Goal: Check status: Check status

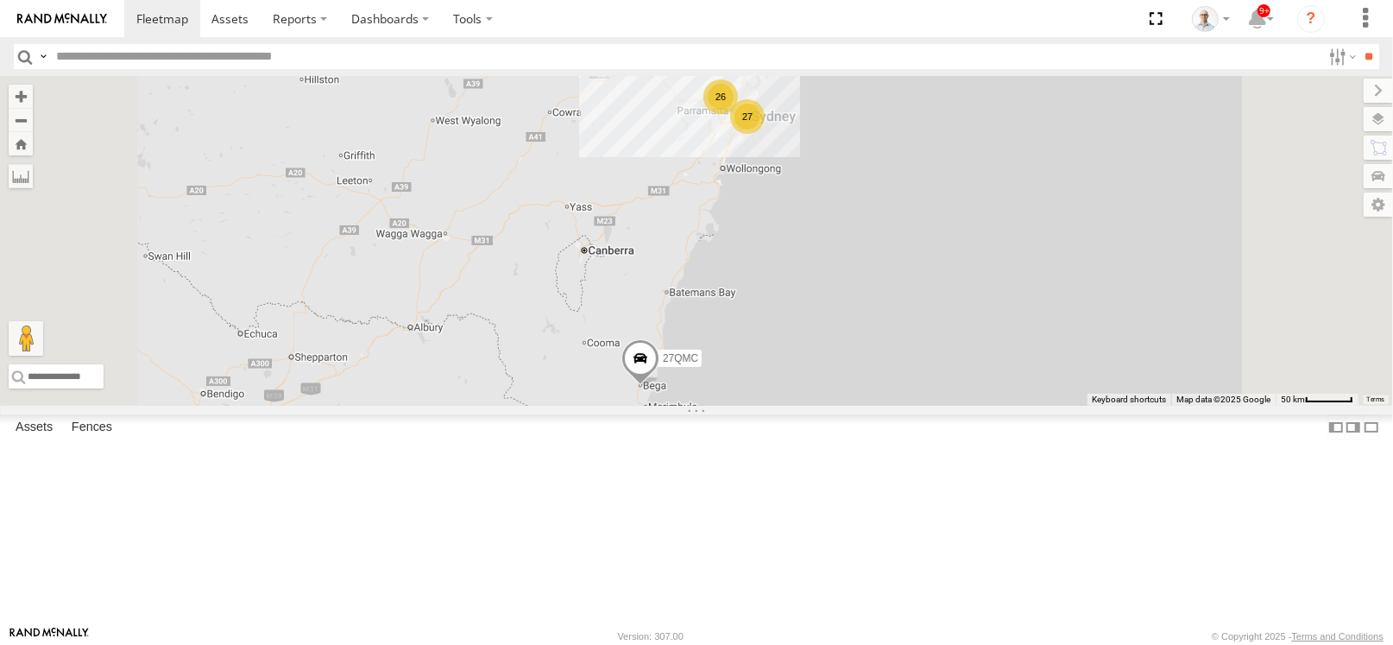
click at [738, 114] on div "26" at bounding box center [720, 96] width 35 height 35
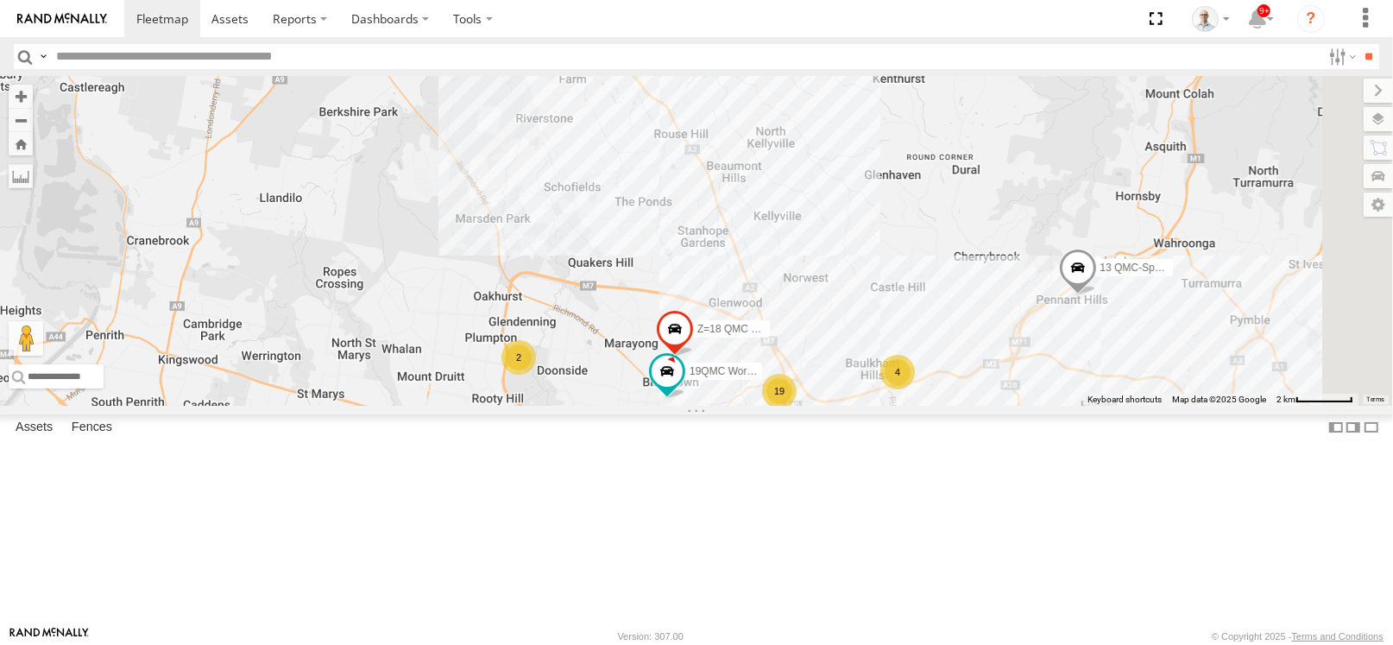
click at [797, 408] on div "19" at bounding box center [779, 391] width 35 height 35
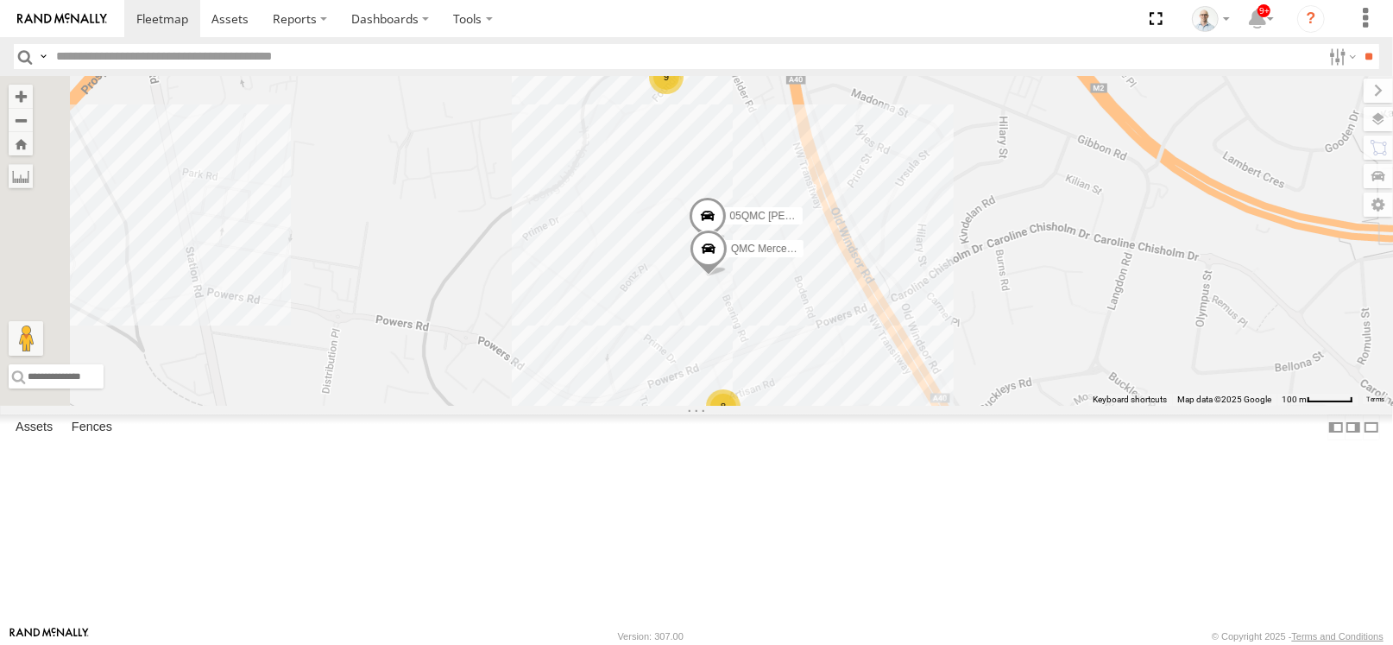
click at [740, 424] on div "8" at bounding box center [723, 406] width 35 height 35
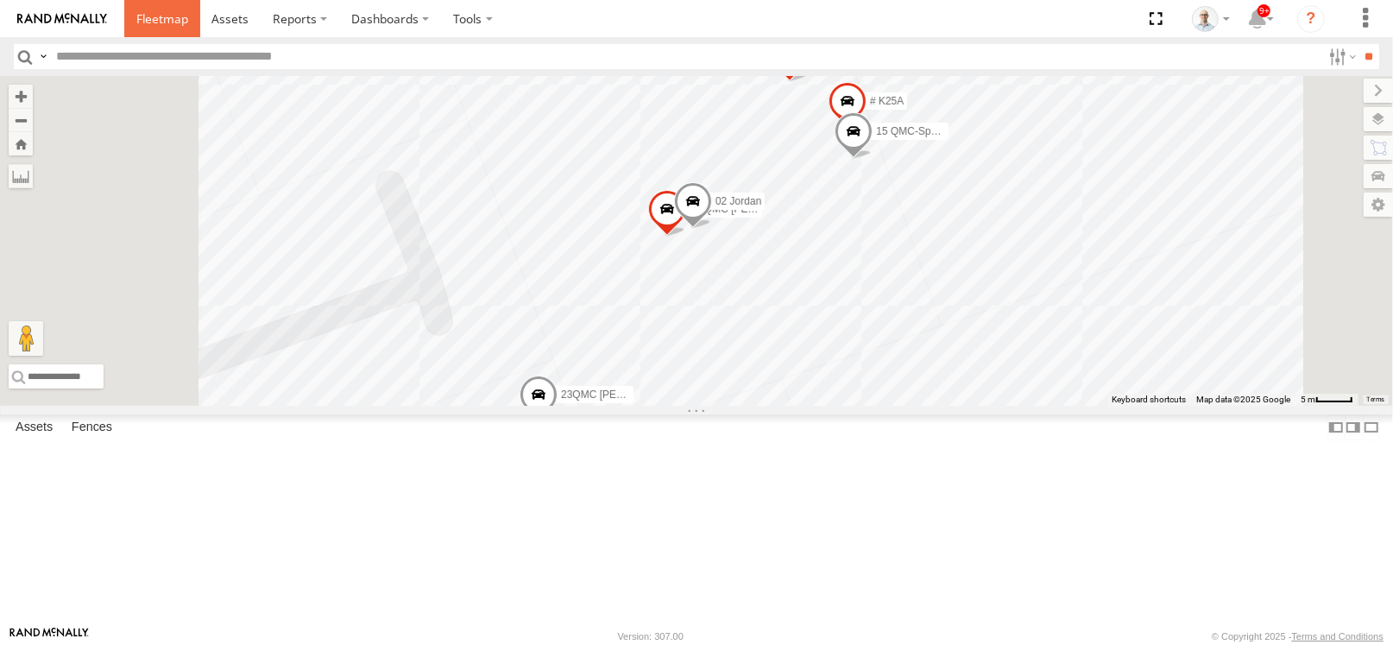
click at [151, 33] on link at bounding box center [162, 18] width 76 height 37
